Goal: Task Accomplishment & Management: Use online tool/utility

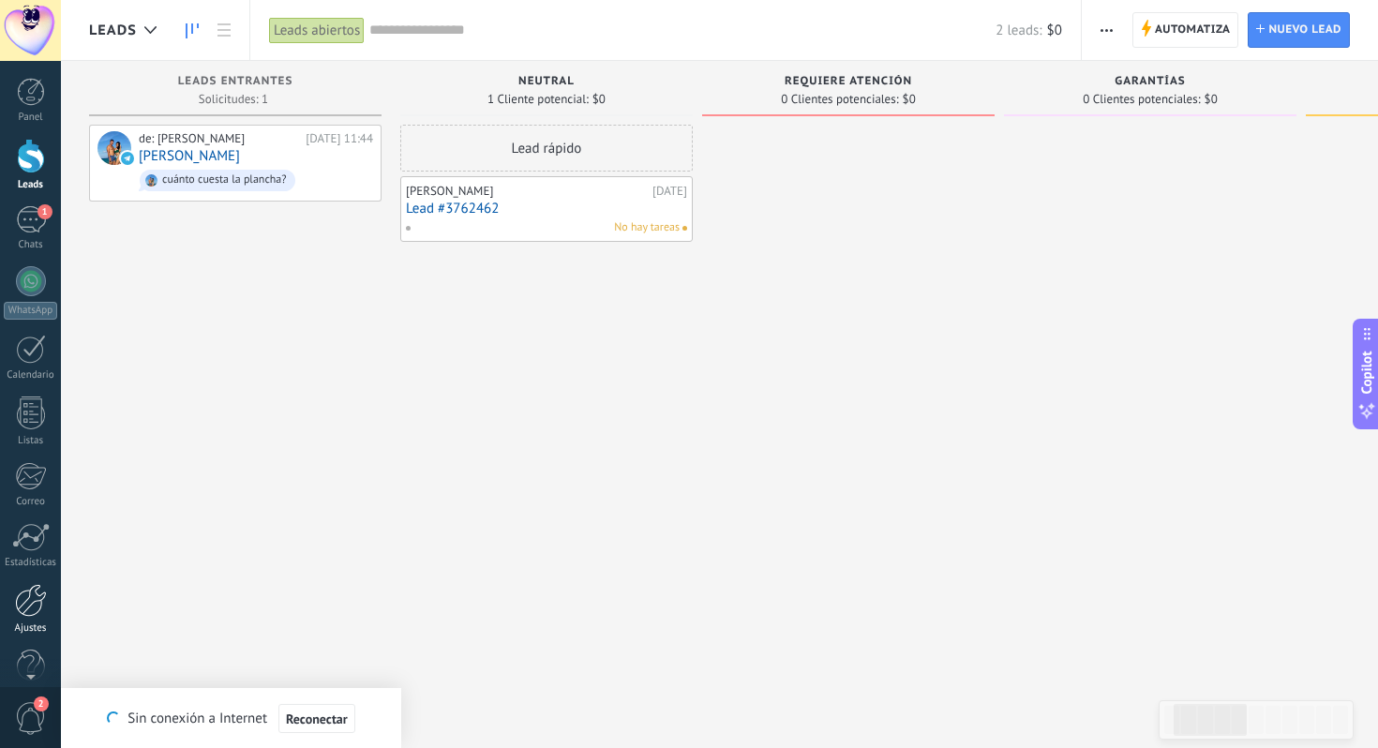
scroll to position [0, 188]
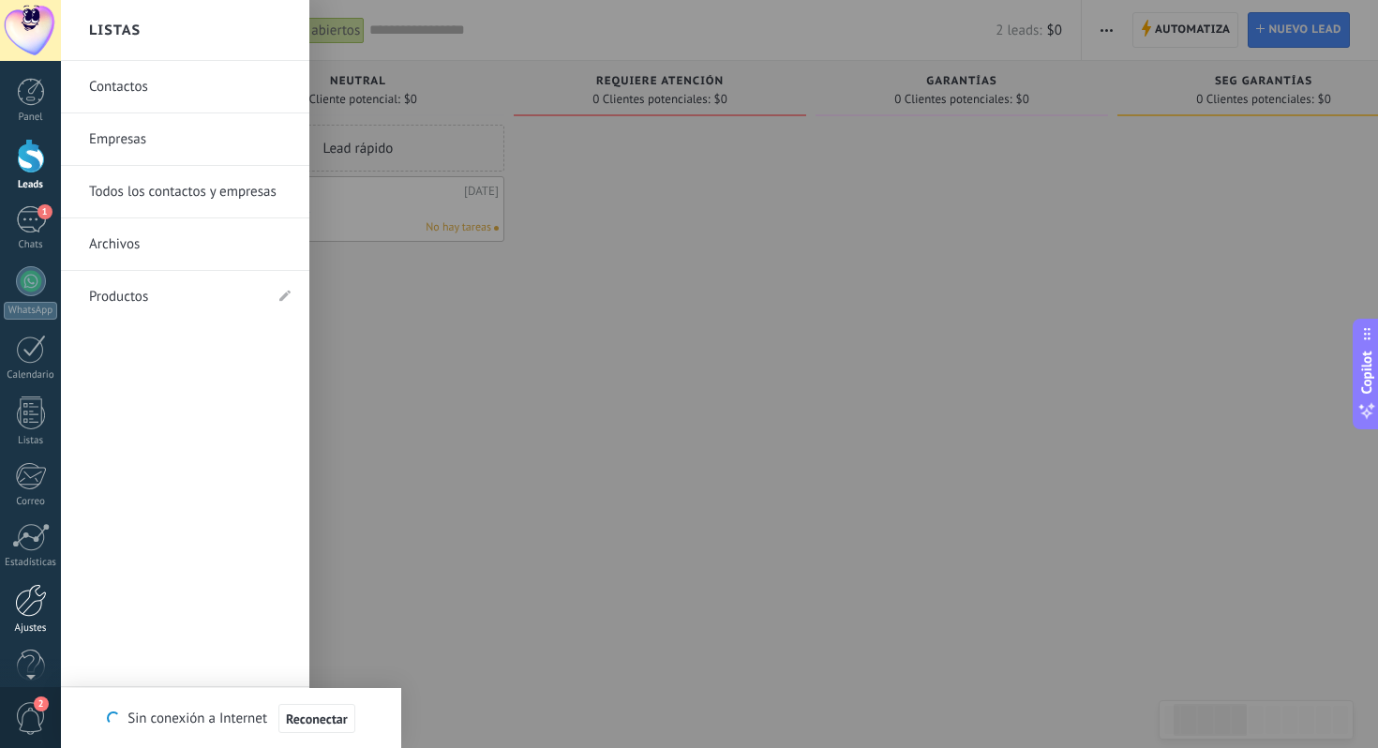
click at [35, 602] on div at bounding box center [31, 600] width 32 height 33
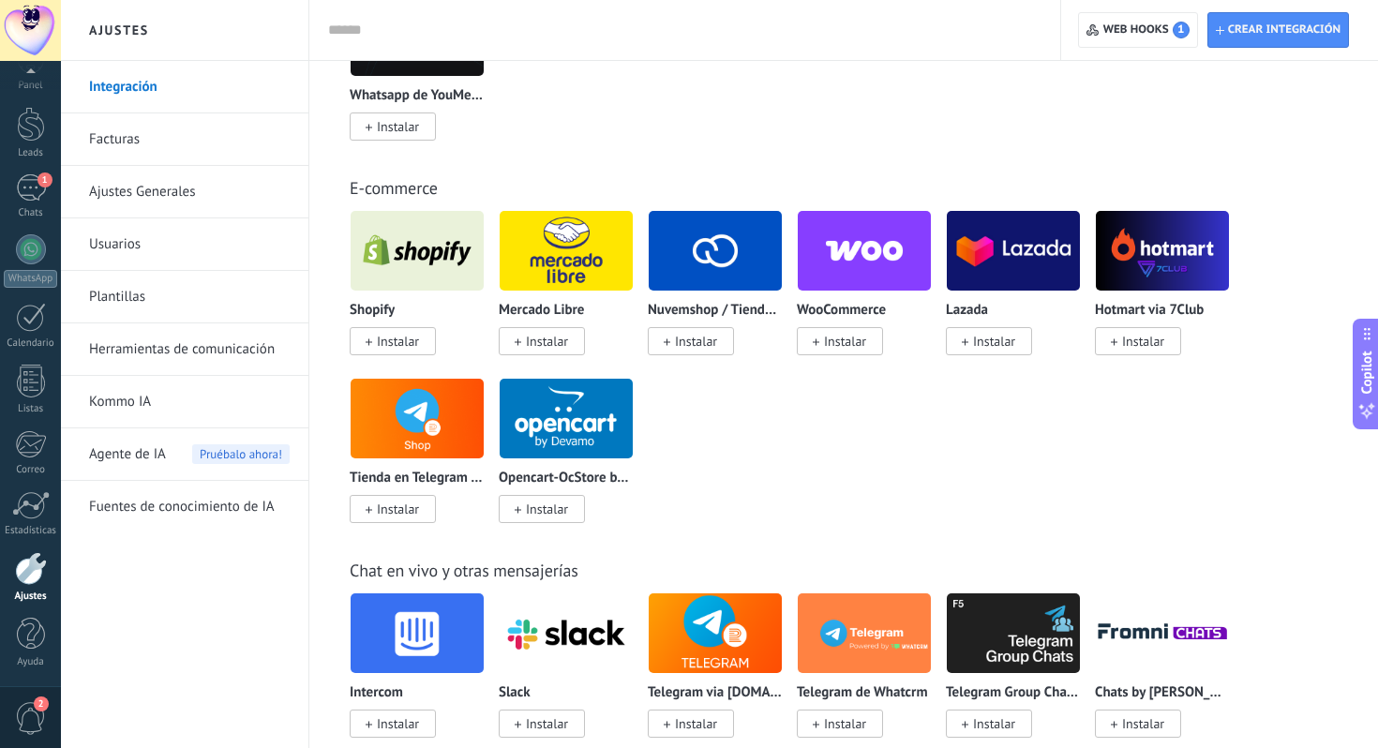
scroll to position [1032, 0]
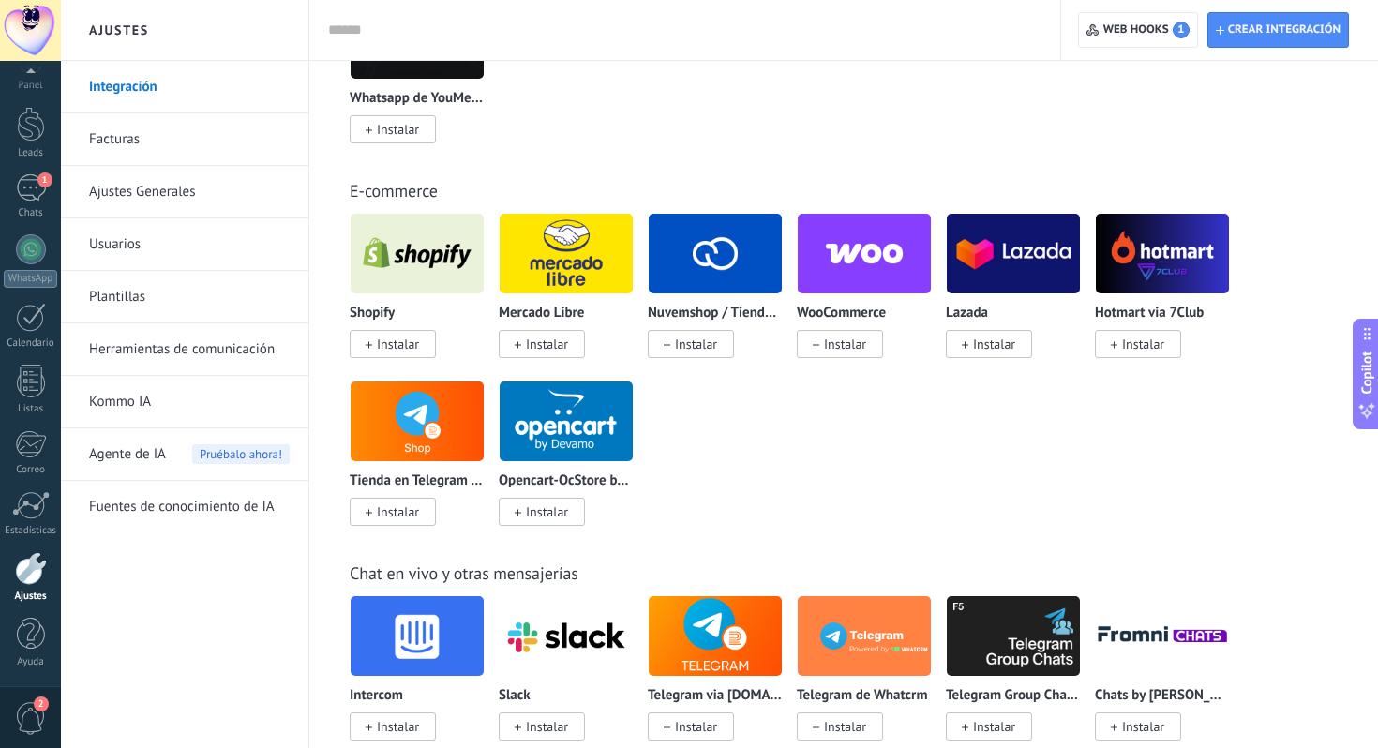
click at [434, 253] on img at bounding box center [417, 253] width 133 height 91
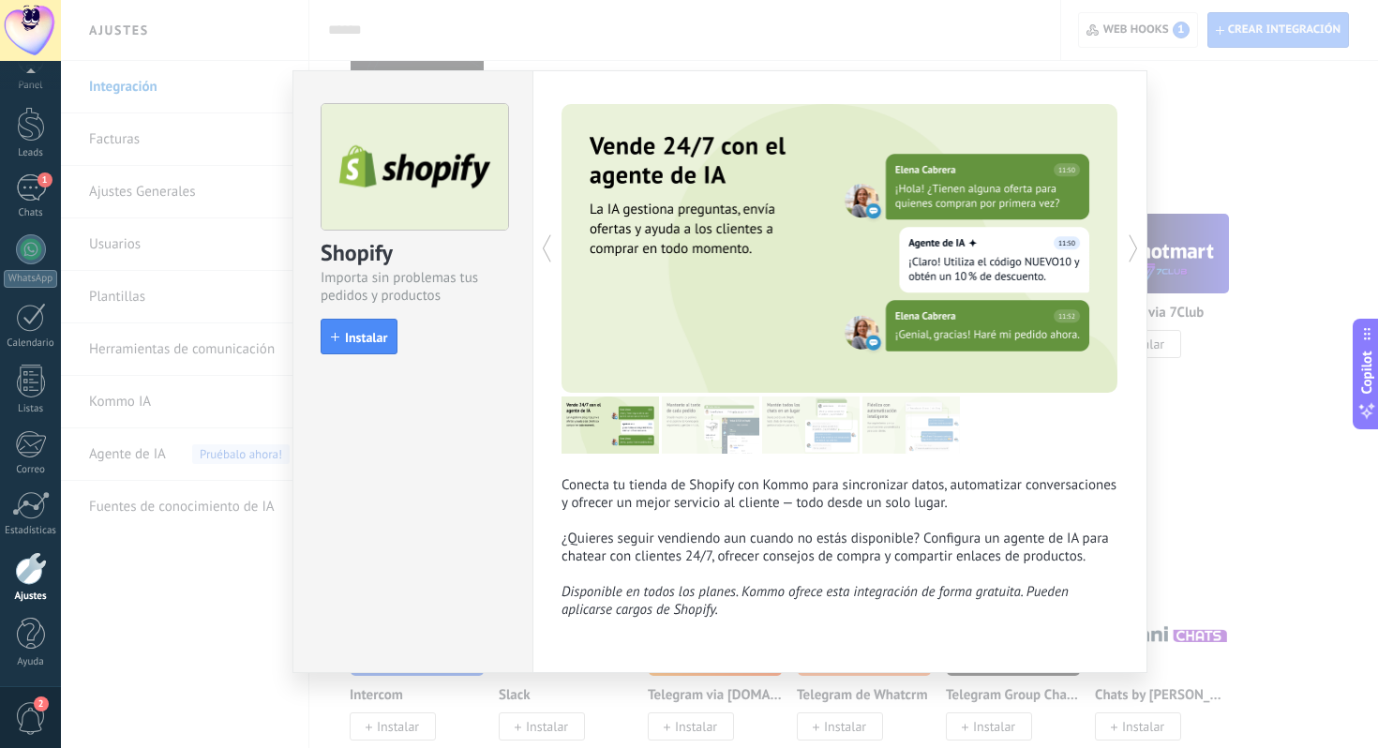
click at [709, 420] on img at bounding box center [710, 424] width 97 height 57
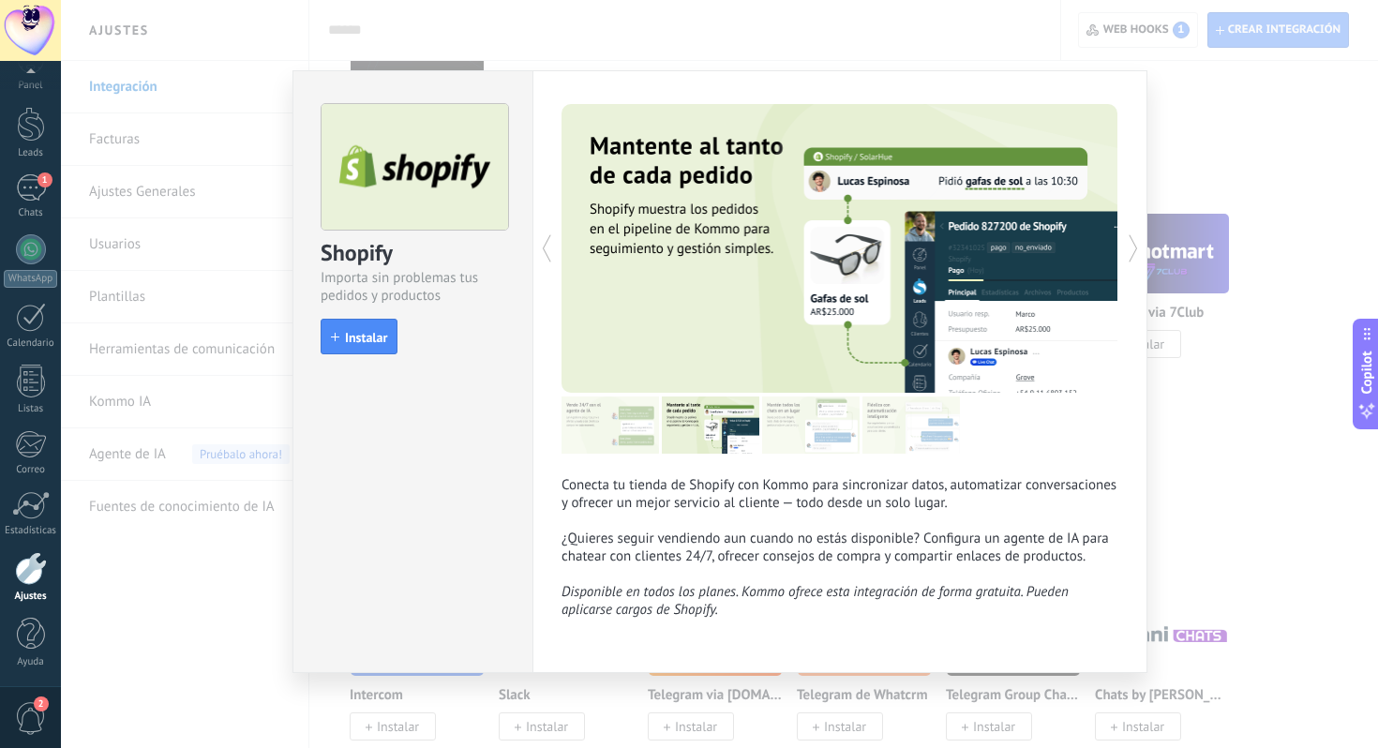
click at [819, 435] on img at bounding box center [810, 424] width 97 height 57
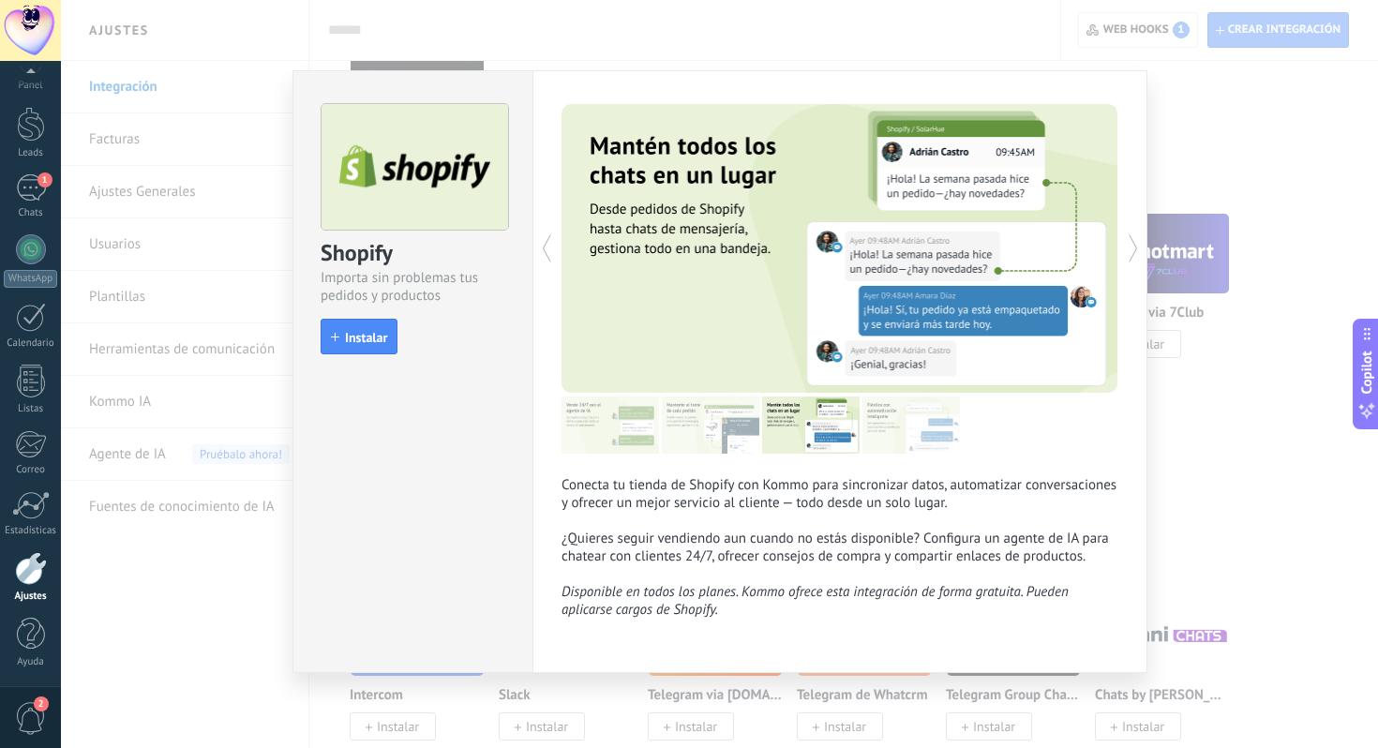
click at [885, 433] on img at bounding box center [910, 424] width 97 height 57
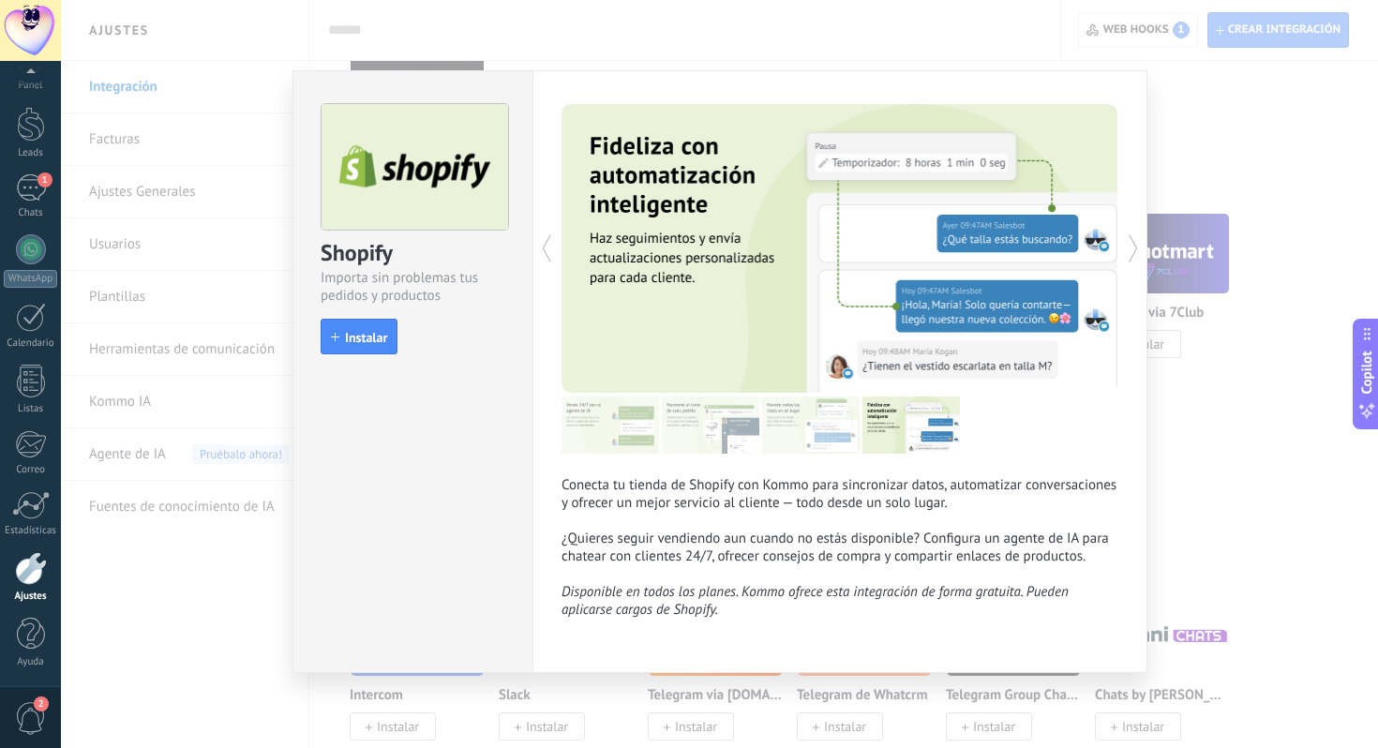
click at [930, 431] on img at bounding box center [910, 424] width 97 height 57
click at [352, 332] on span "Instalar" at bounding box center [366, 337] width 42 height 13
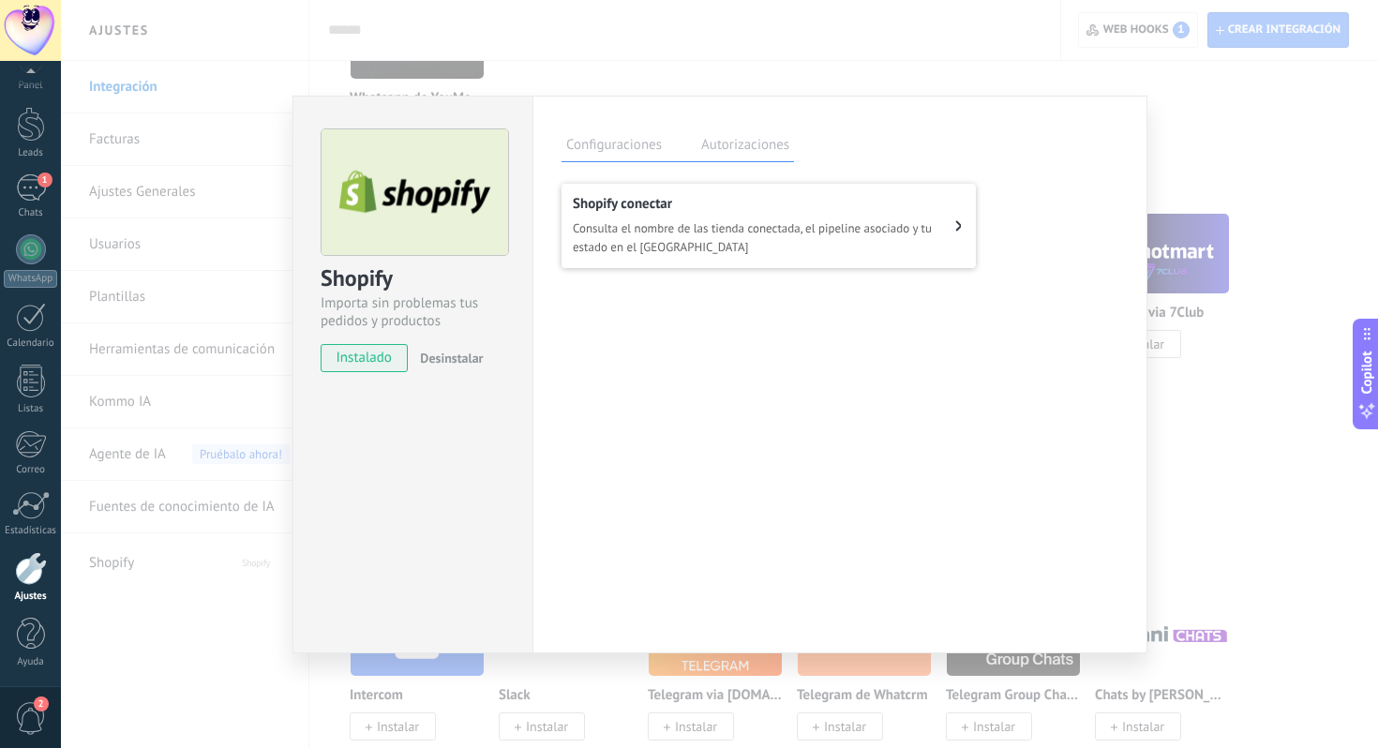
click at [735, 150] on label "Autorizaciones" at bounding box center [744, 147] width 97 height 27
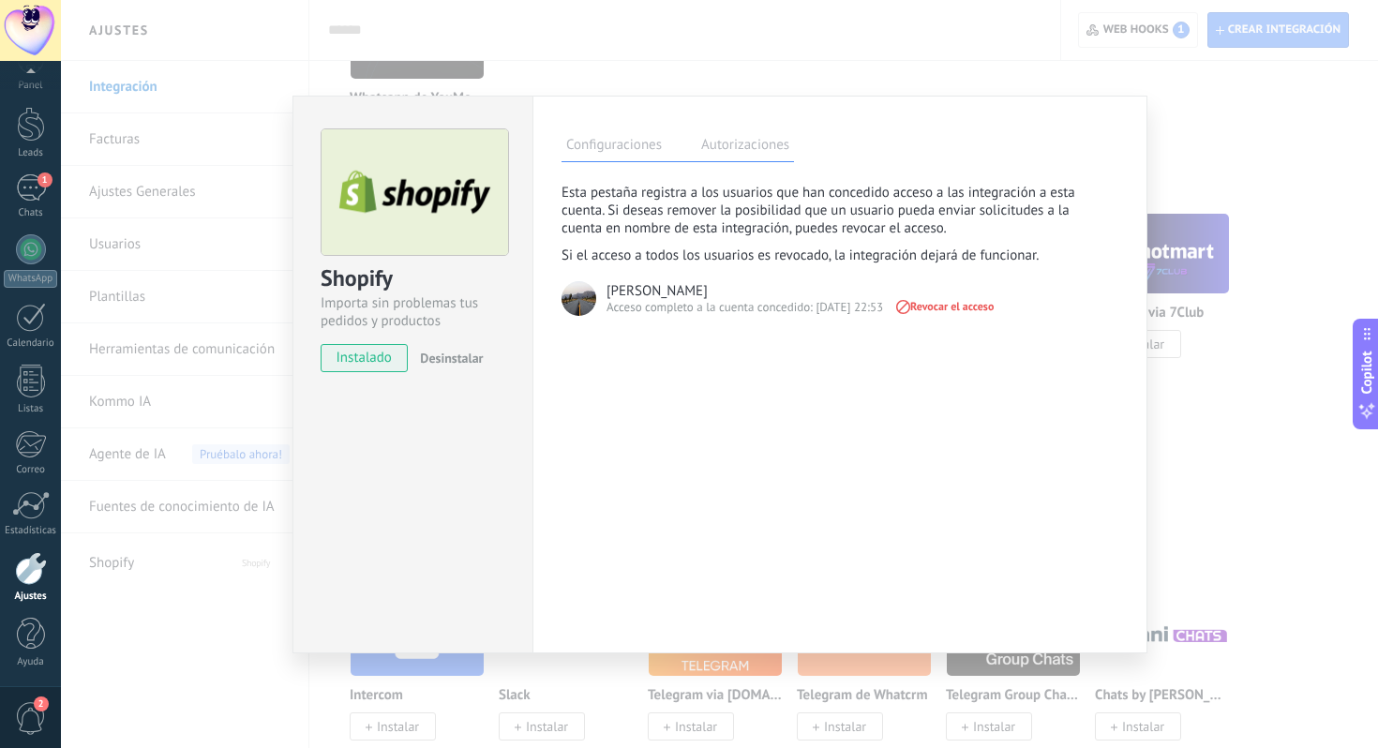
click at [628, 149] on label "Configuraciones" at bounding box center [613, 147] width 105 height 27
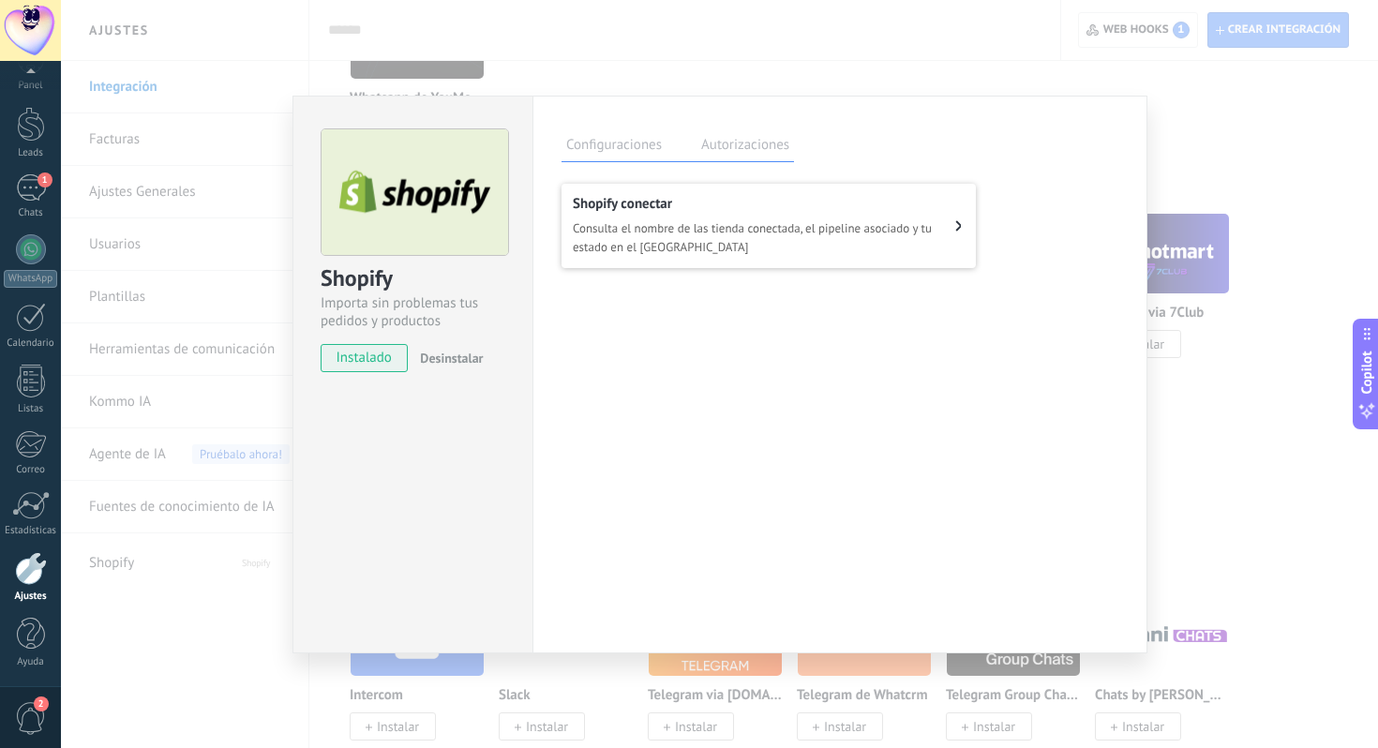
click at [785, 249] on span "Consulta el nombre de las tienda conectada, el pipeline asociado y tu estado en…" at bounding box center [764, 237] width 382 height 37
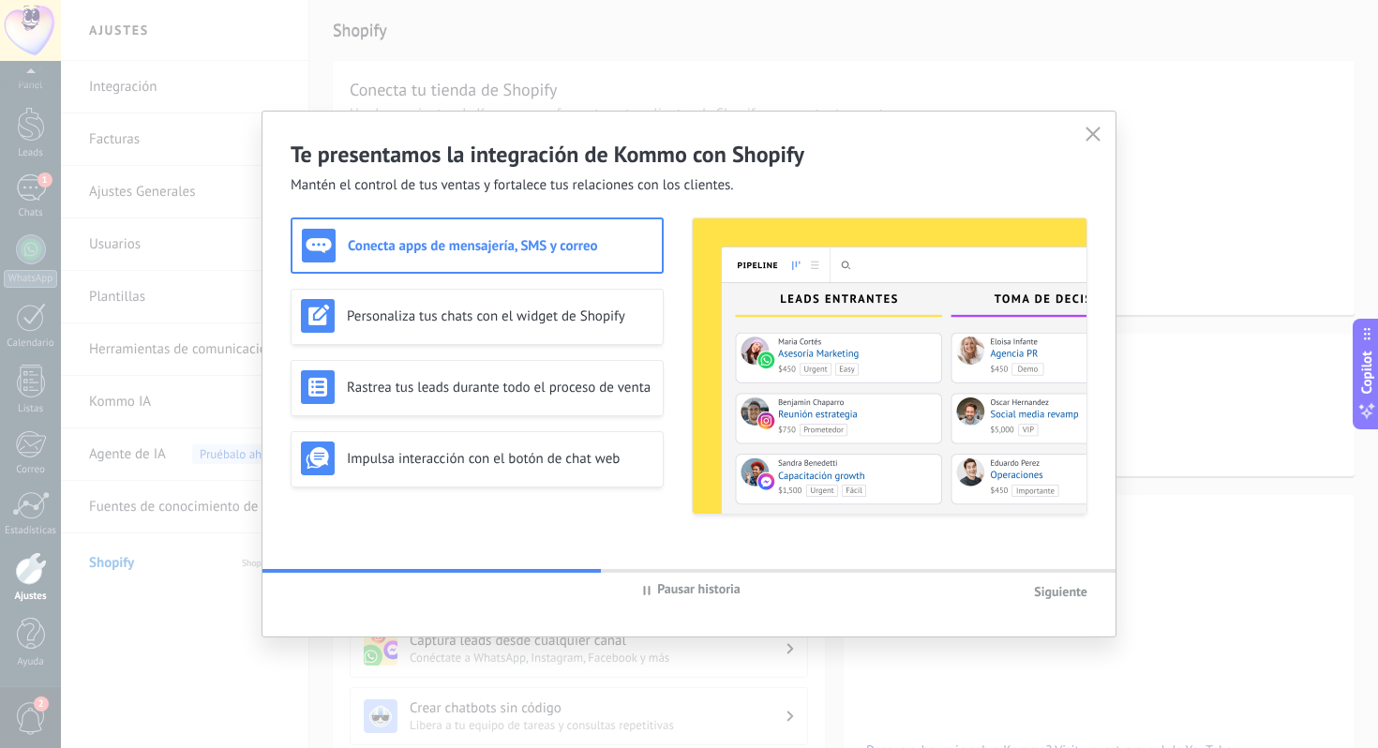
click at [699, 589] on span "Pausar historia" at bounding box center [698, 590] width 83 height 21
click at [1064, 589] on span "Siguiente" at bounding box center [1060, 591] width 53 height 17
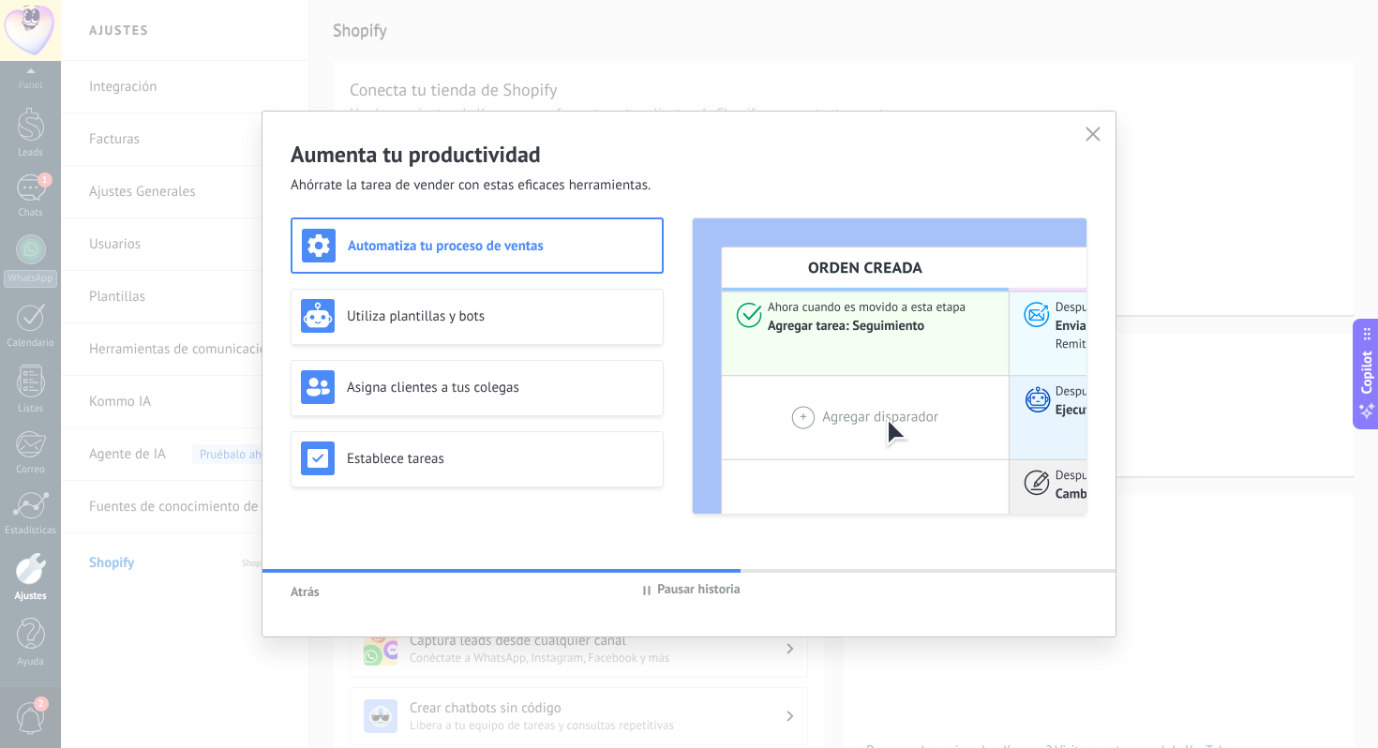
click at [1094, 130] on icon at bounding box center [1092, 134] width 14 height 14
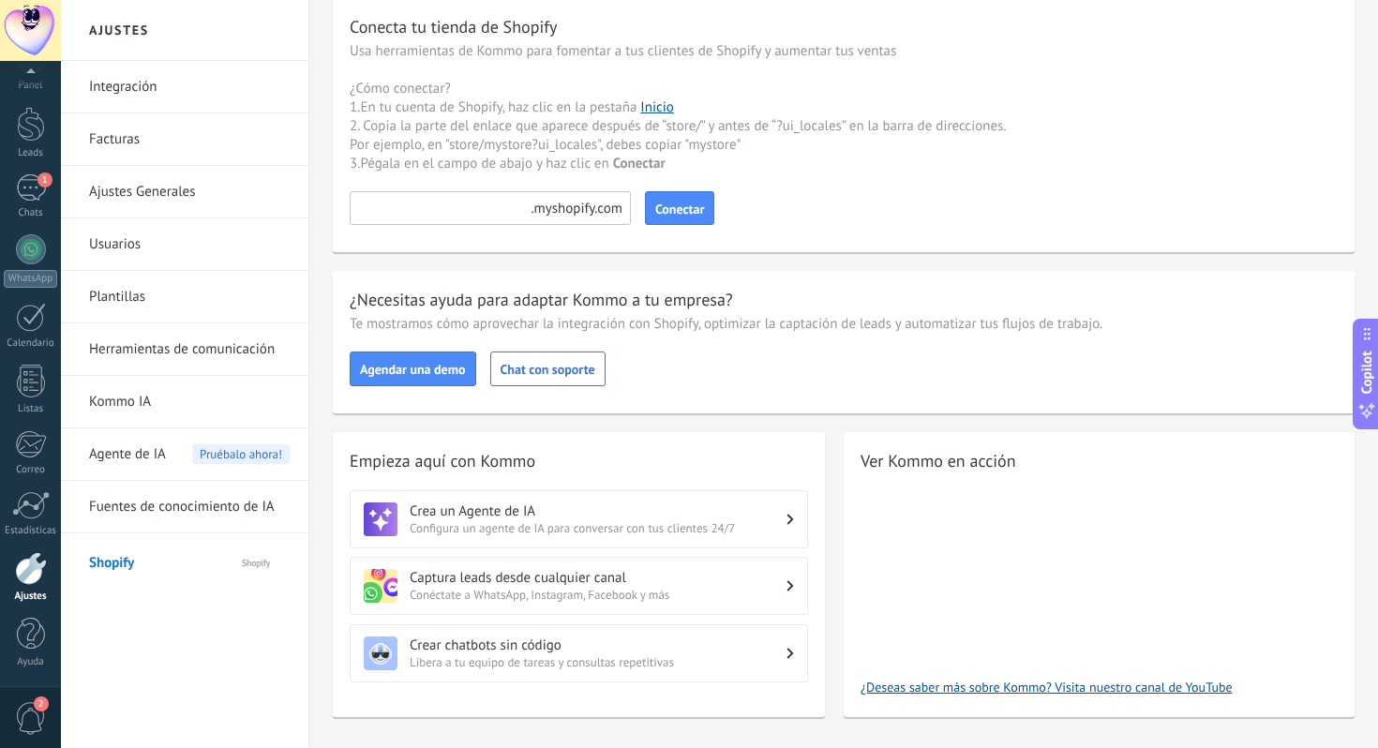
scroll to position [93, 0]
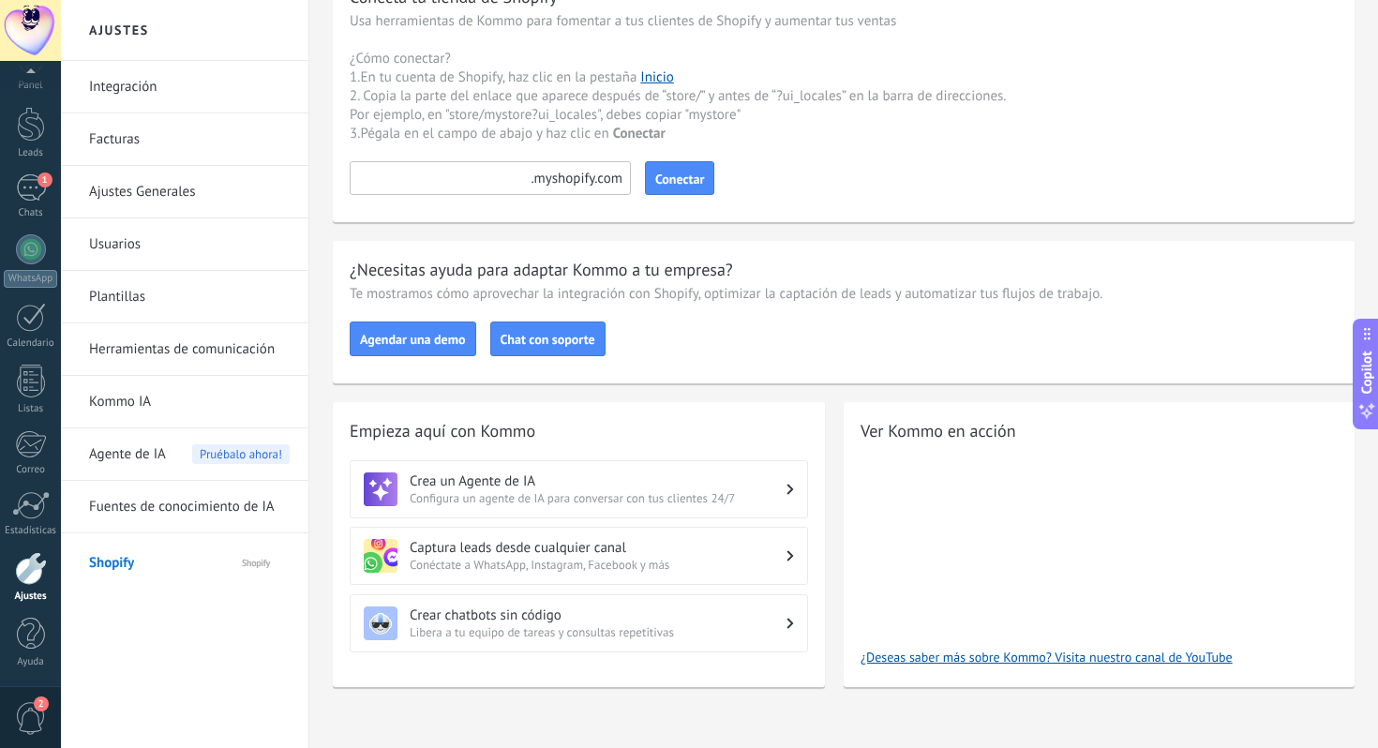
click at [571, 341] on span "Chat con soporte" at bounding box center [547, 339] width 95 height 13
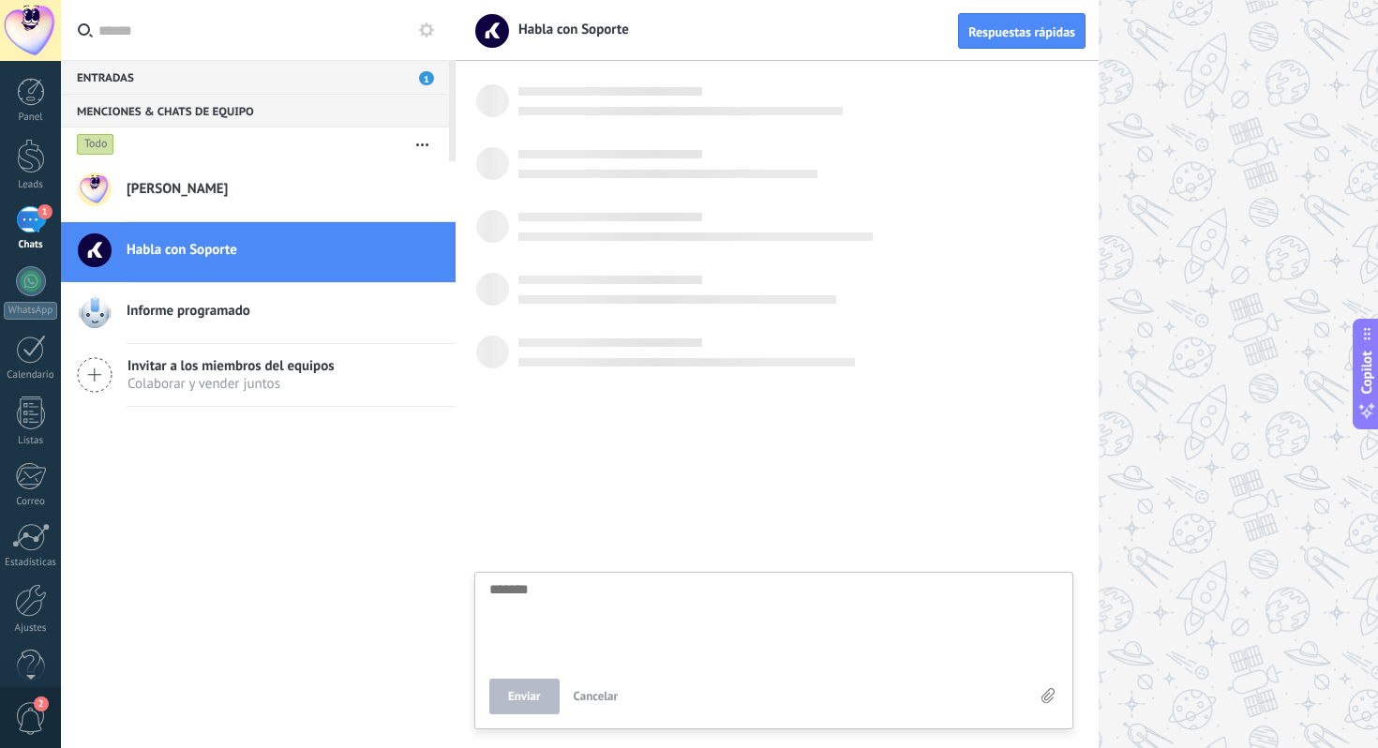
scroll to position [18, 0]
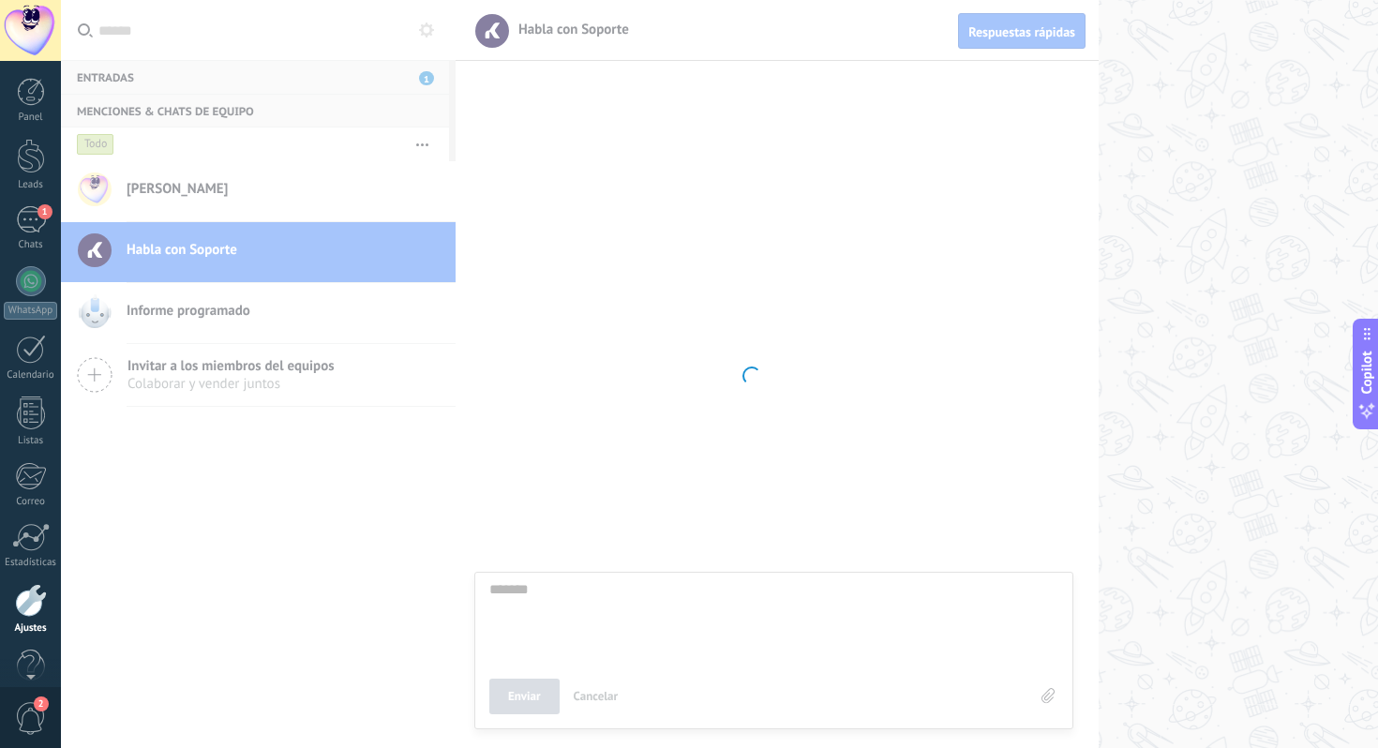
scroll to position [32, 0]
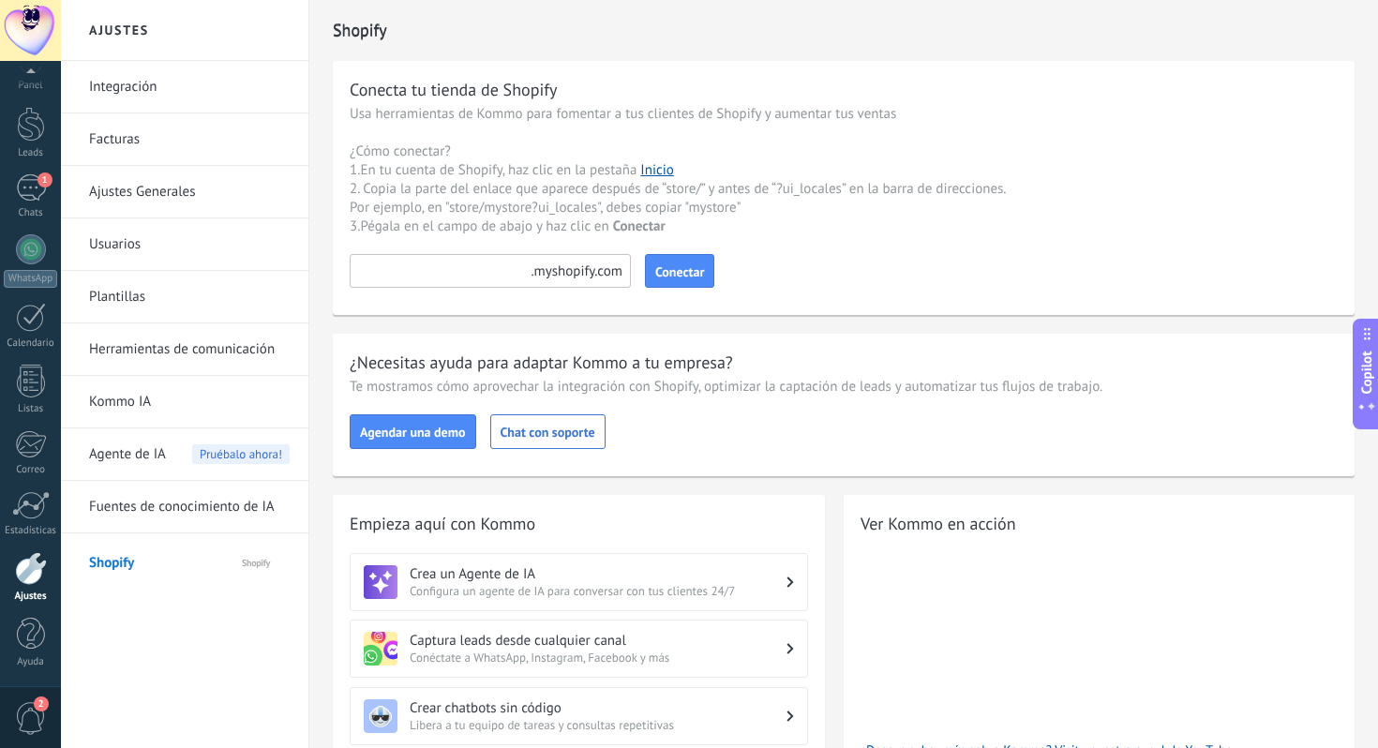
click at [429, 276] on input at bounding box center [490, 271] width 281 height 34
paste input "**********"
type input "**********"
click at [670, 277] on span "Conectar" at bounding box center [679, 271] width 49 height 13
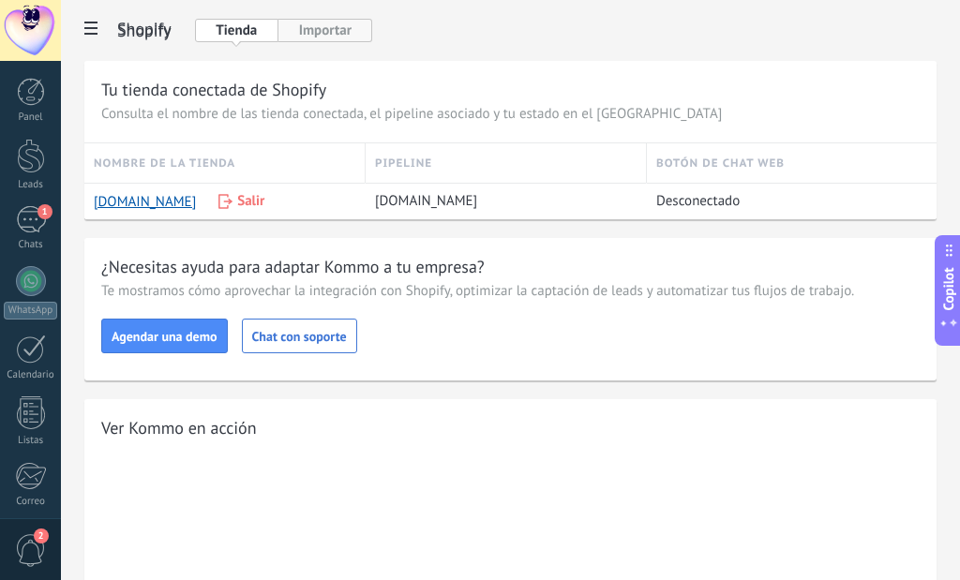
click at [330, 33] on button "Importar" at bounding box center [325, 30] width 94 height 23
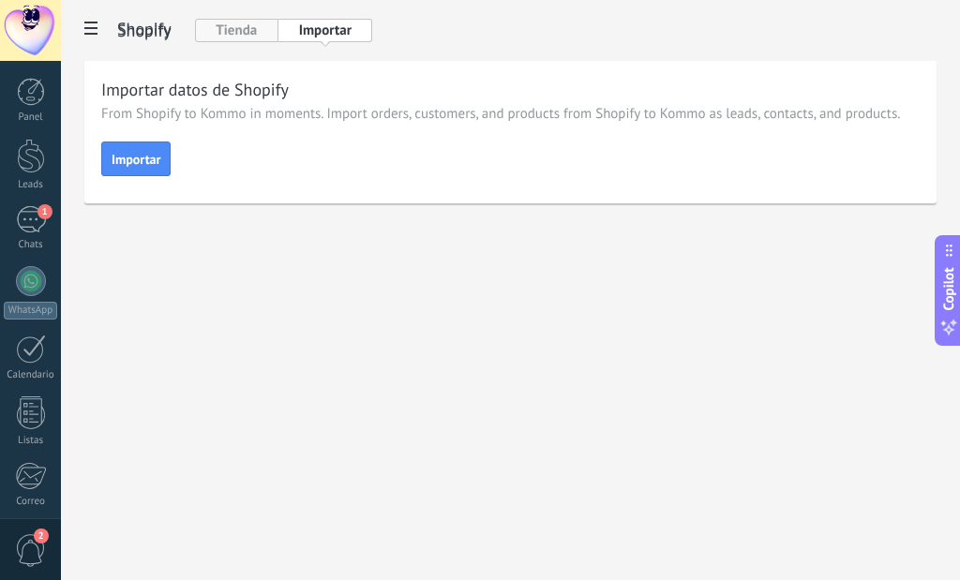
click at [239, 33] on button "Tienda" at bounding box center [236, 30] width 83 height 23
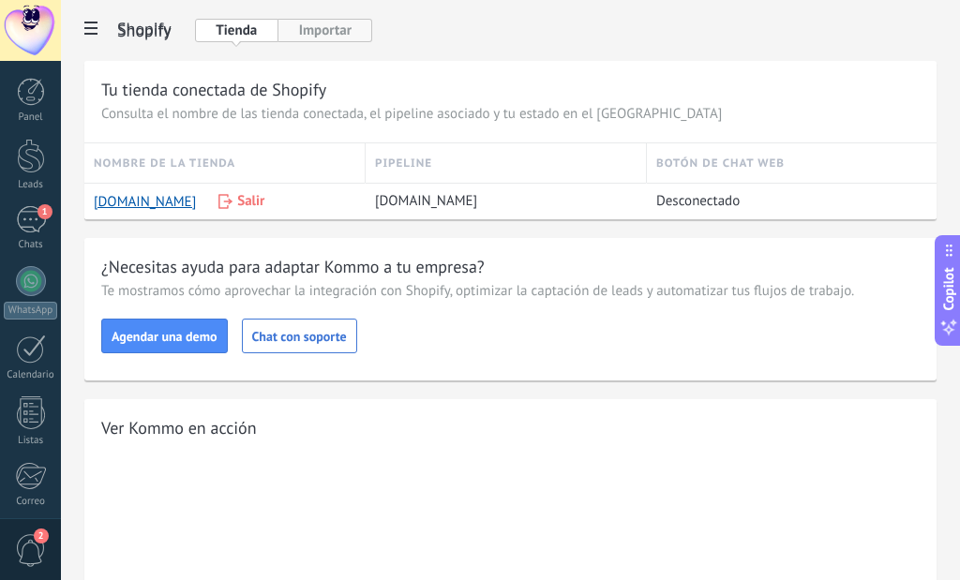
click at [316, 33] on button "Importar" at bounding box center [325, 30] width 94 height 23
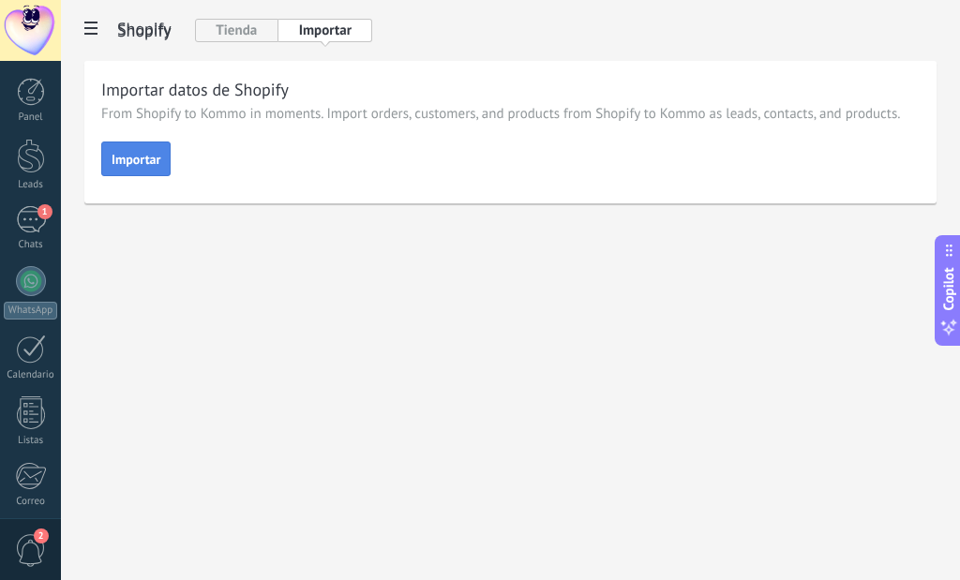
click at [152, 157] on span "Importar" at bounding box center [136, 159] width 49 height 13
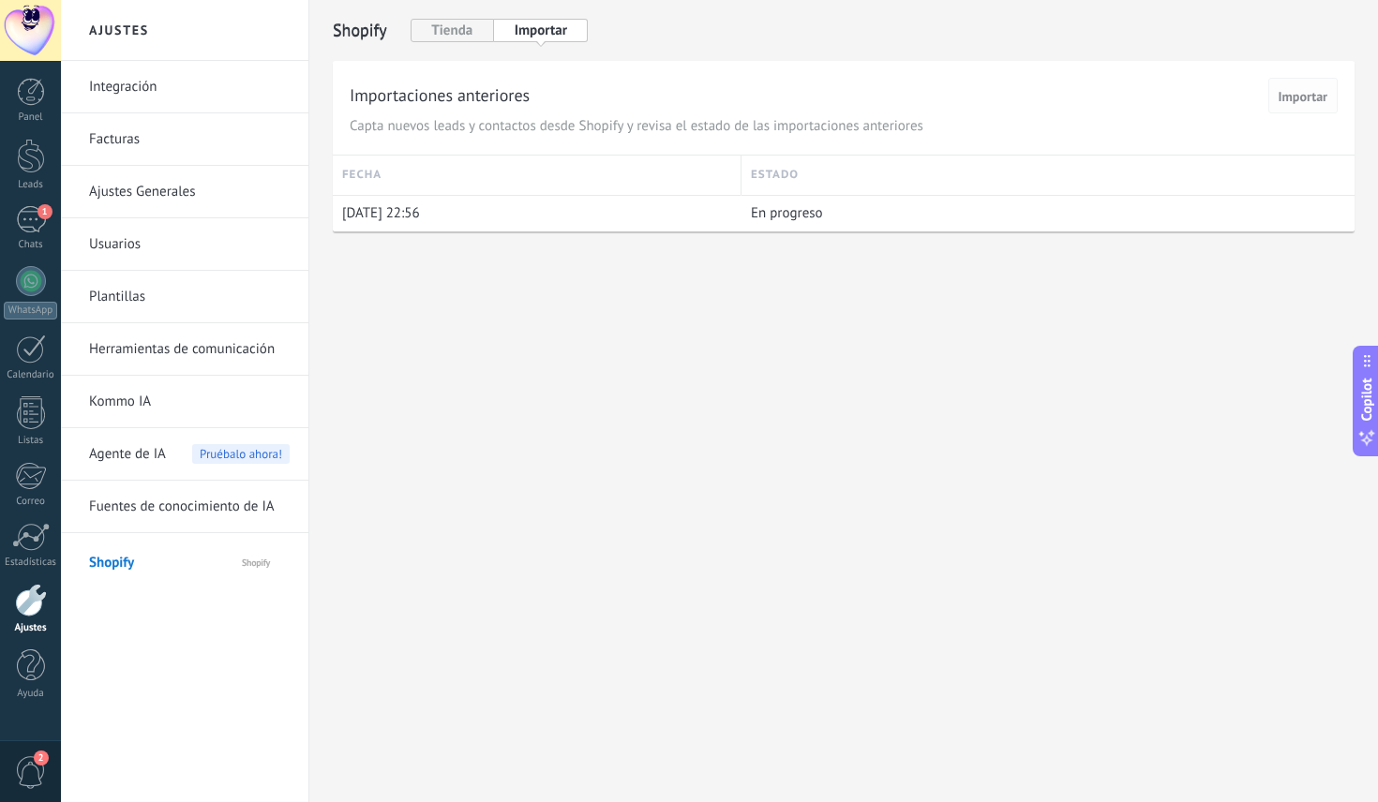
click at [959, 102] on span "Importar" at bounding box center [1302, 96] width 49 height 13
click at [480, 27] on button "Tienda" at bounding box center [451, 30] width 83 height 23
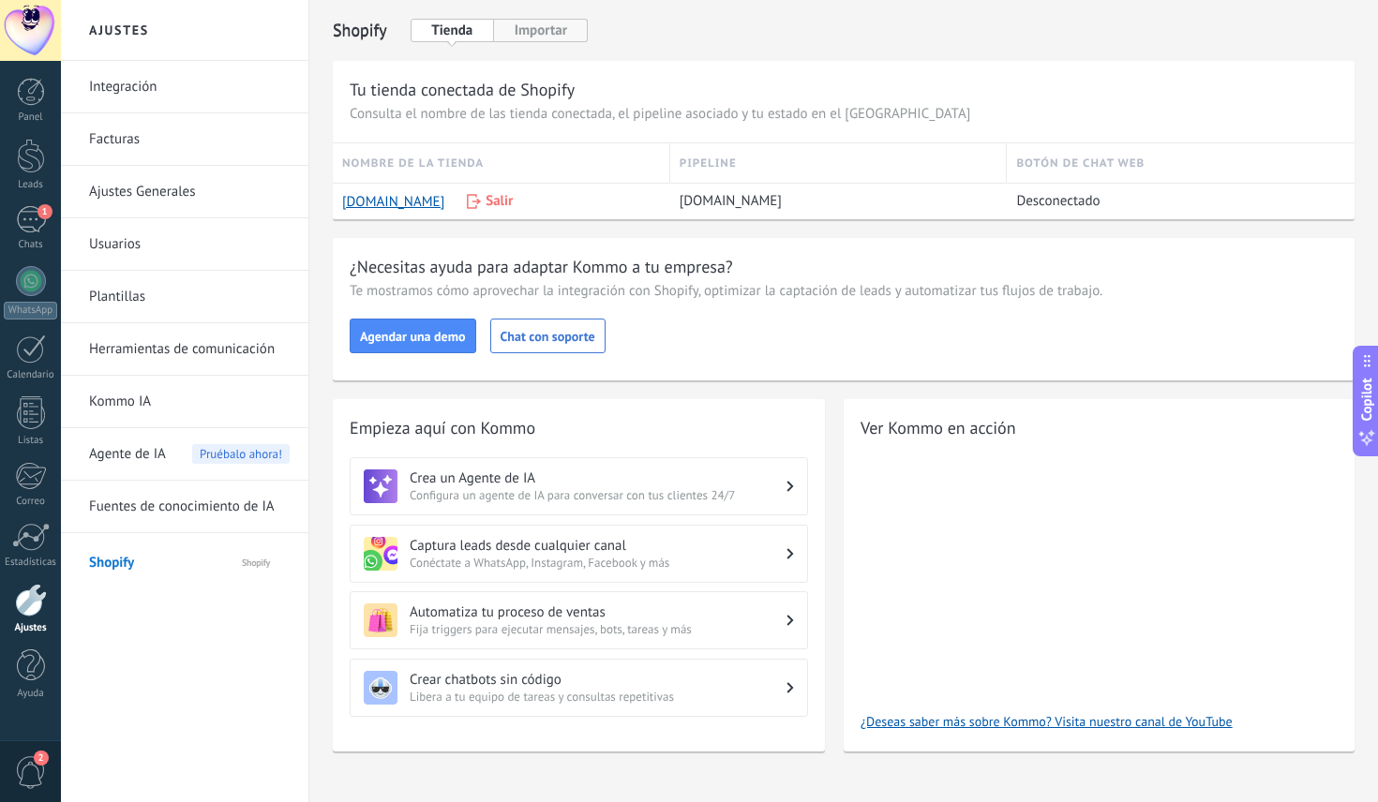
click at [525, 31] on button "Importar" at bounding box center [541, 30] width 94 height 23
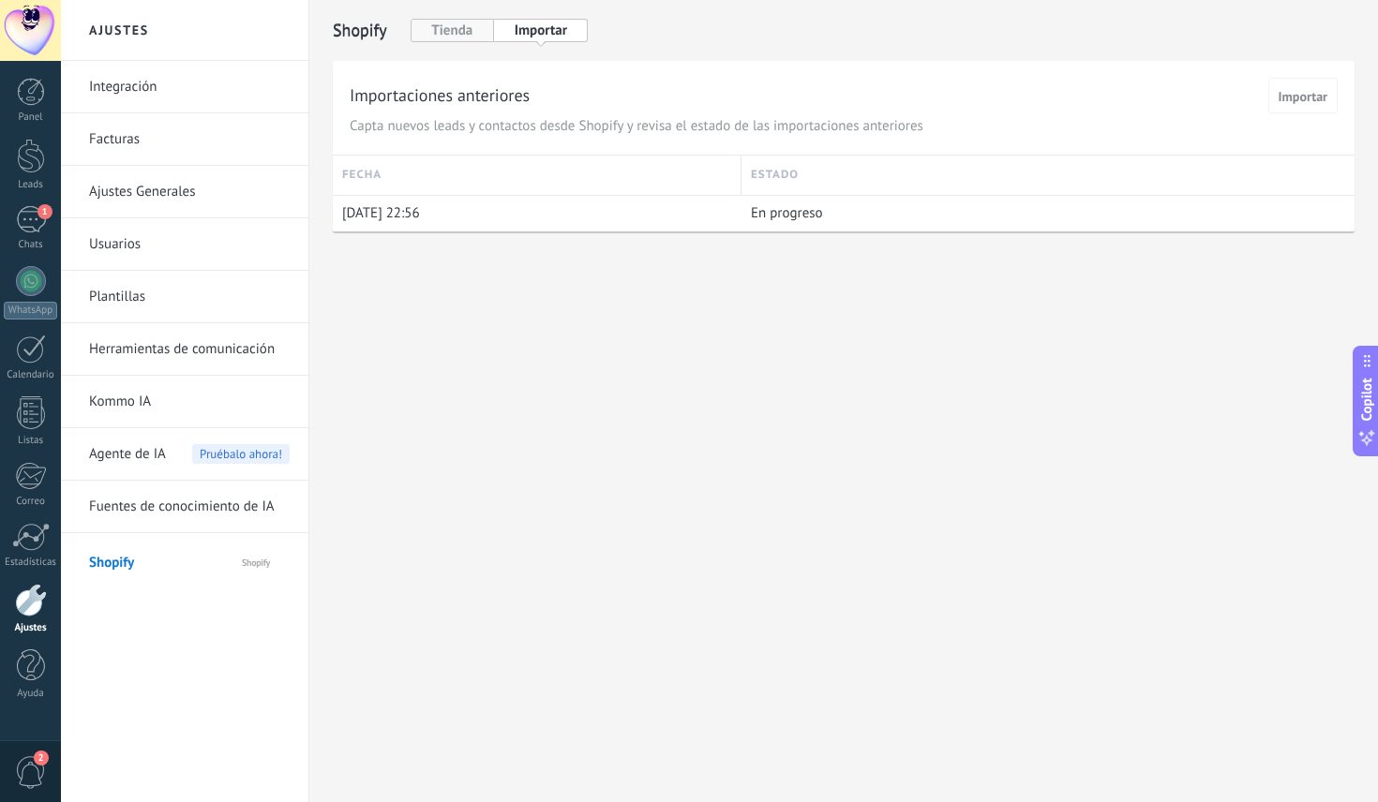
click at [478, 35] on button "Tienda" at bounding box center [451, 30] width 83 height 23
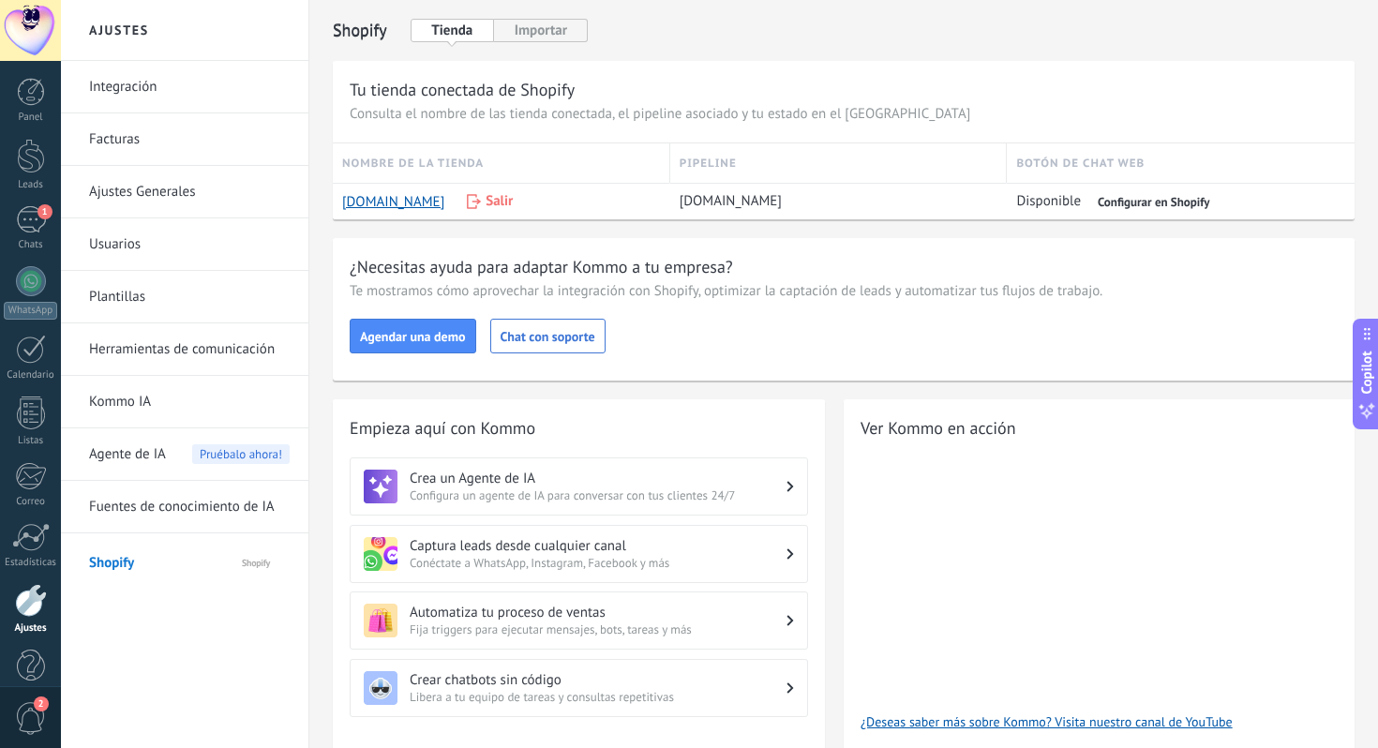
click at [554, 40] on button "Importar" at bounding box center [541, 30] width 94 height 23
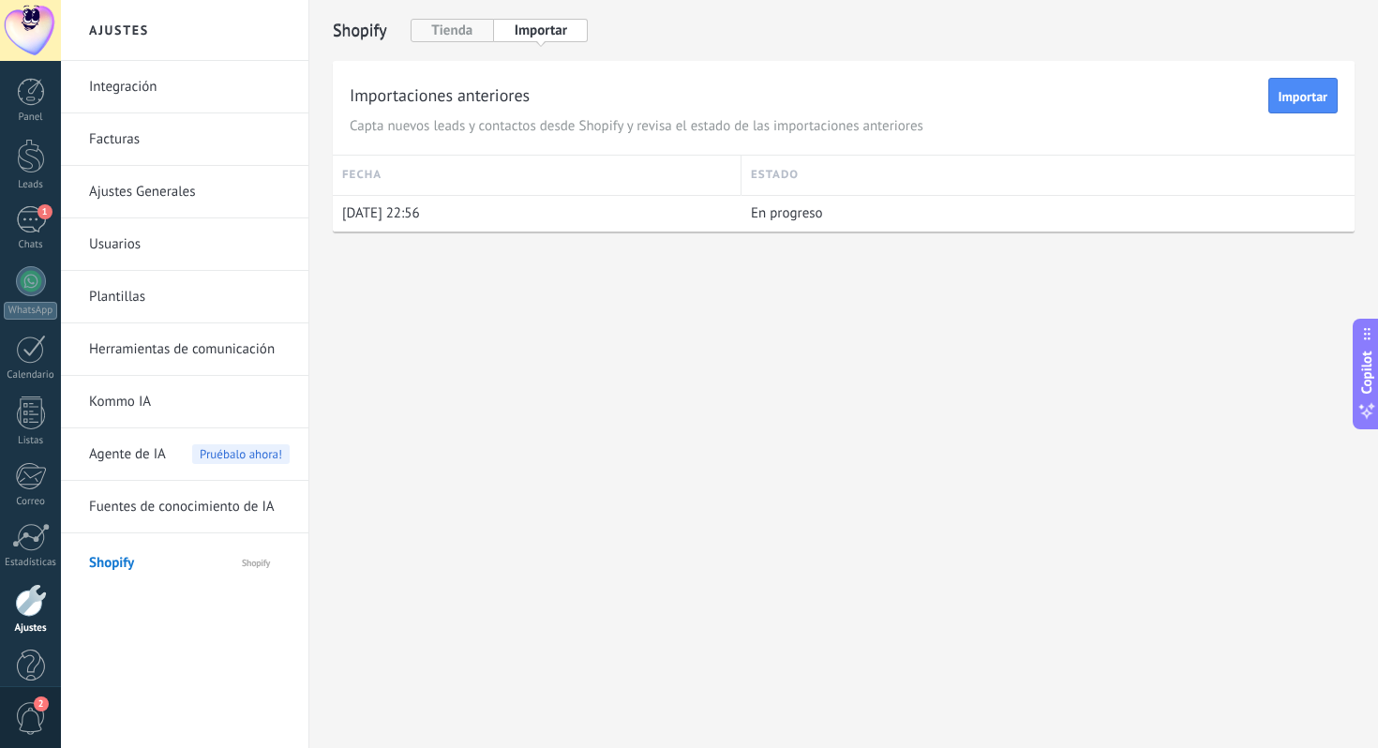
click at [468, 33] on button "Tienda" at bounding box center [451, 30] width 83 height 23
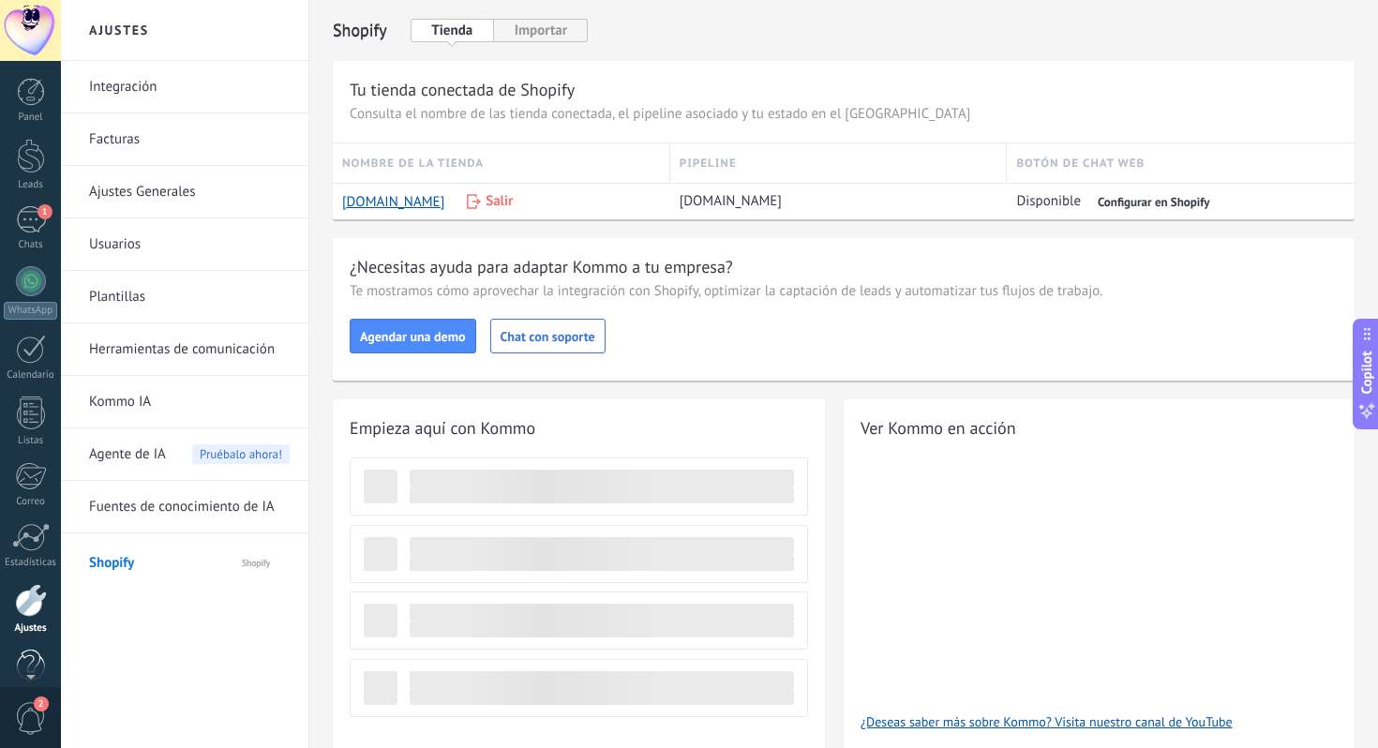
scroll to position [32, 0]
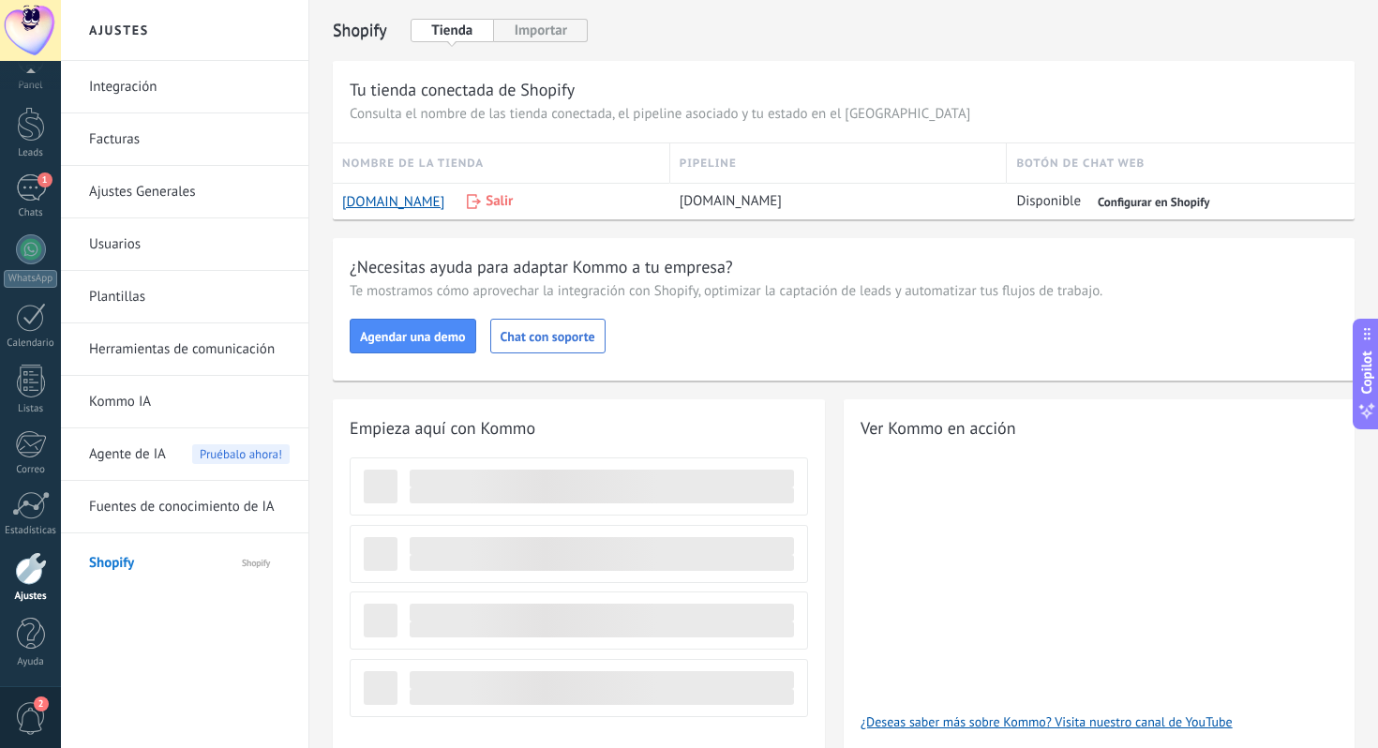
click at [34, 715] on span "2" at bounding box center [31, 718] width 32 height 33
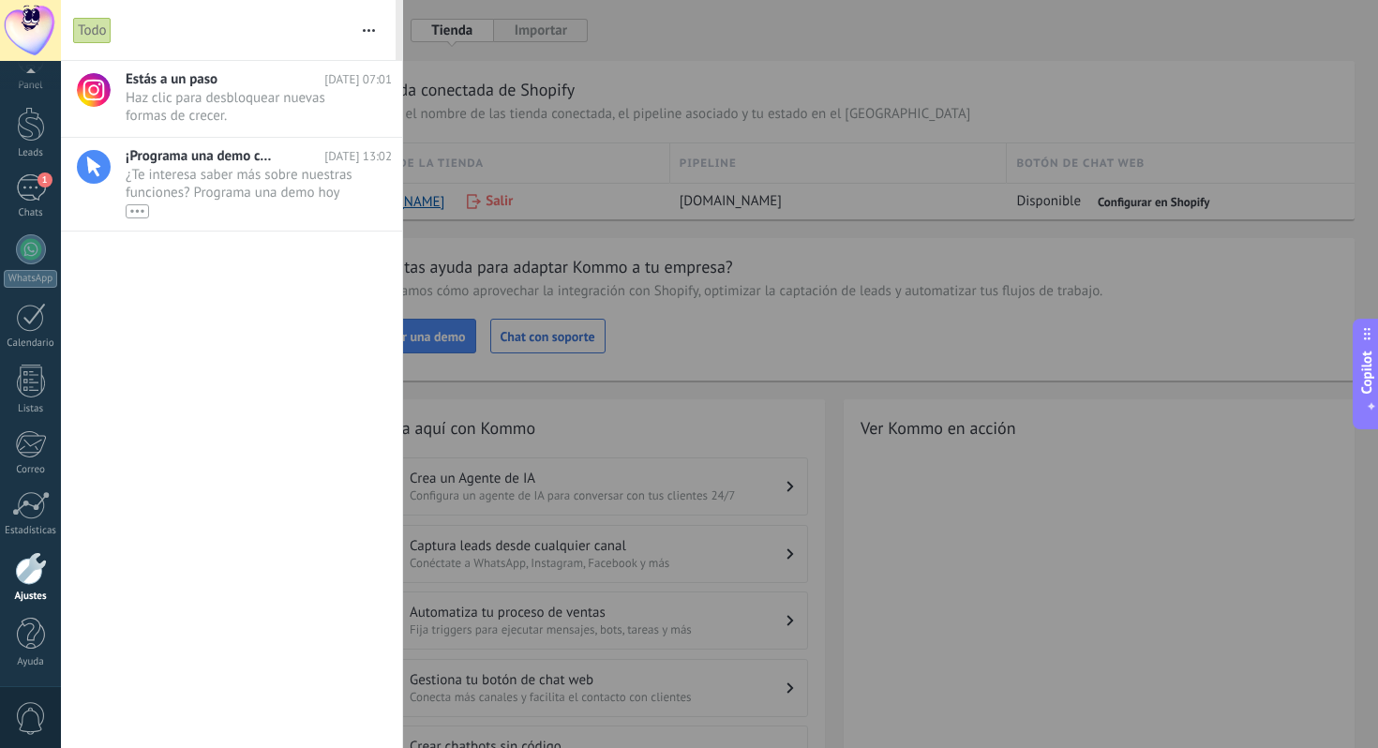
click at [691, 38] on div at bounding box center [689, 374] width 1378 height 748
